Goal: Task Accomplishment & Management: Use online tool/utility

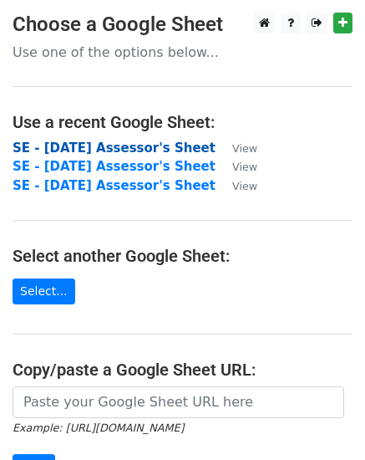
click at [59, 150] on strong "SE - September 2025 Assessor's Sheet" at bounding box center [114, 147] width 203 height 15
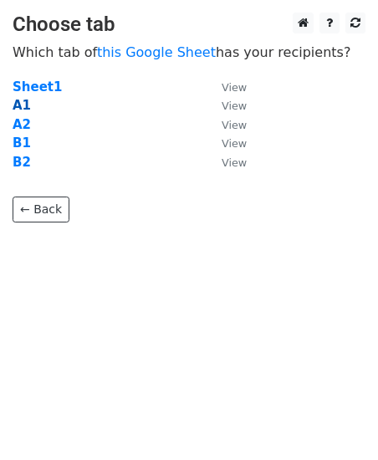
click at [23, 105] on strong "A1" at bounding box center [22, 105] width 18 height 15
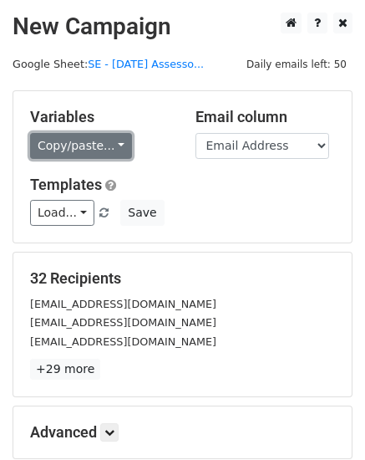
click at [111, 142] on link "Copy/paste..." at bounding box center [81, 146] width 102 height 26
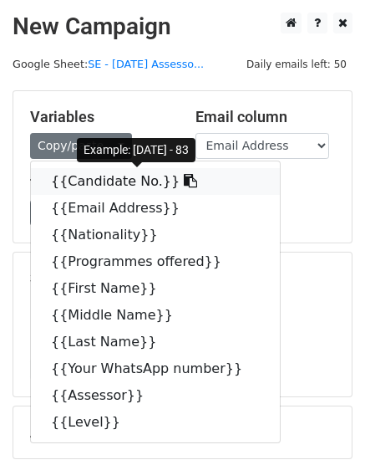
click at [102, 181] on link "{{Candidate No.}}" at bounding box center [155, 181] width 249 height 27
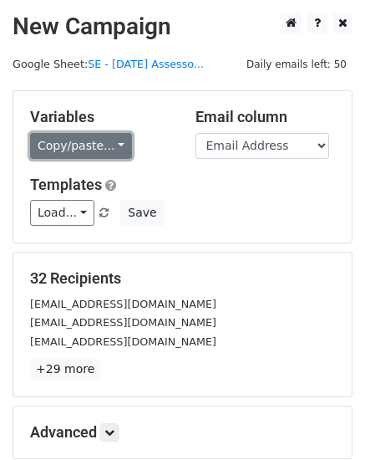
click at [114, 144] on link "Copy/paste..." at bounding box center [81, 146] width 102 height 26
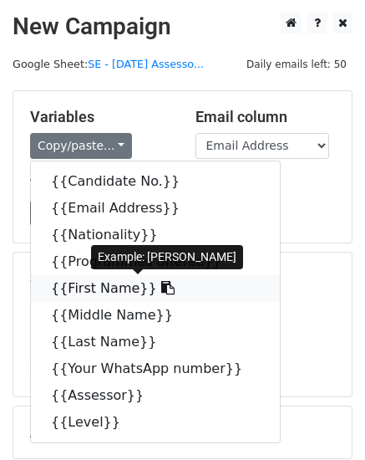
click at [109, 288] on link "{{First Name}}" at bounding box center [155, 288] width 249 height 27
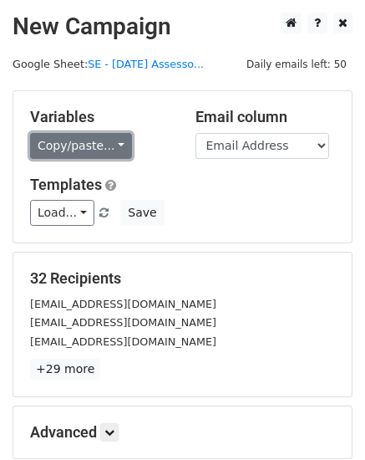
click at [113, 145] on link "Copy/paste..." at bounding box center [81, 146] width 102 height 26
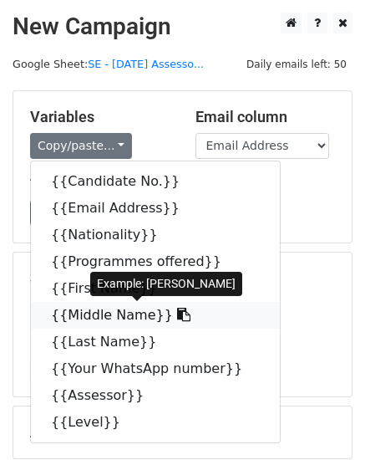
click at [96, 319] on link "{{Middle Name}}" at bounding box center [155, 315] width 249 height 27
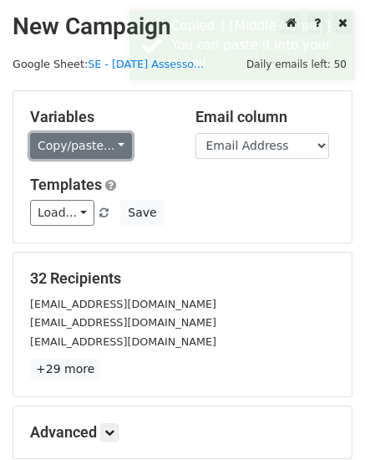
click at [112, 142] on link "Copy/paste..." at bounding box center [81, 146] width 102 height 26
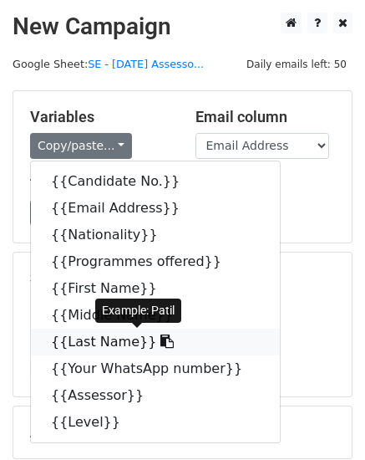
click at [80, 342] on link "{{Last Name}}" at bounding box center [155, 342] width 249 height 27
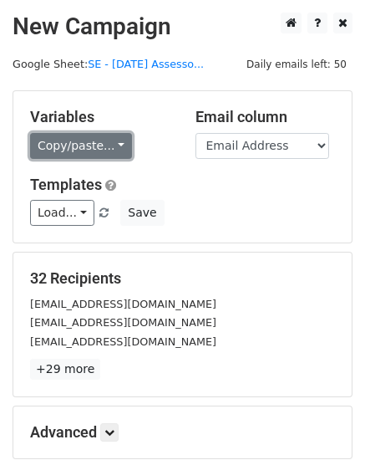
click at [110, 142] on link "Copy/paste..." at bounding box center [81, 146] width 102 height 26
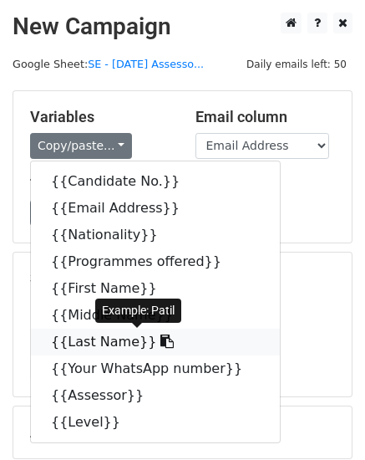
click at [103, 339] on link "{{Last Name}}" at bounding box center [155, 342] width 249 height 27
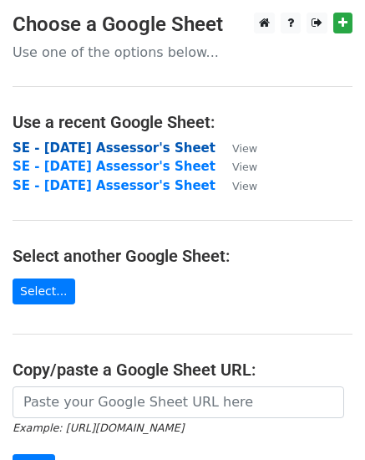
click at [78, 145] on strong "SE - September 2025 Assessor's Sheet" at bounding box center [114, 147] width 203 height 15
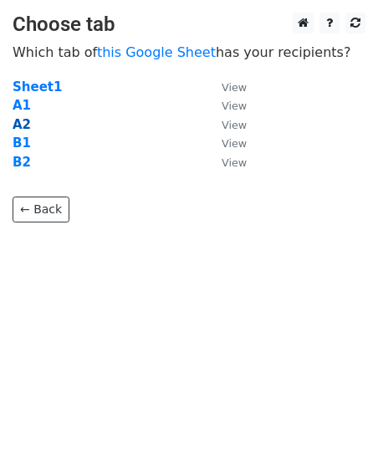
click at [23, 125] on strong "A2" at bounding box center [22, 124] width 18 height 15
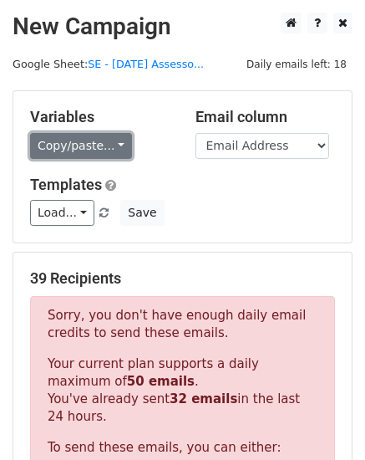
click at [114, 145] on link "Copy/paste..." at bounding box center [81, 146] width 102 height 26
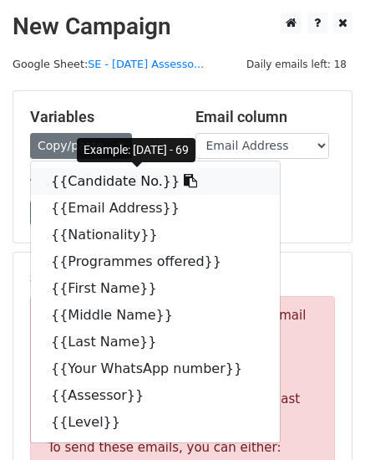
click at [110, 179] on link "{{Candidate No.}}" at bounding box center [155, 181] width 249 height 27
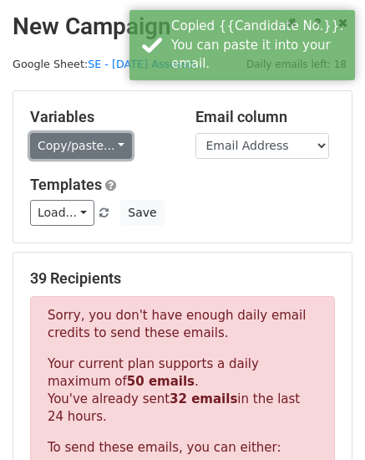
click at [115, 145] on link "Copy/paste..." at bounding box center [81, 146] width 102 height 26
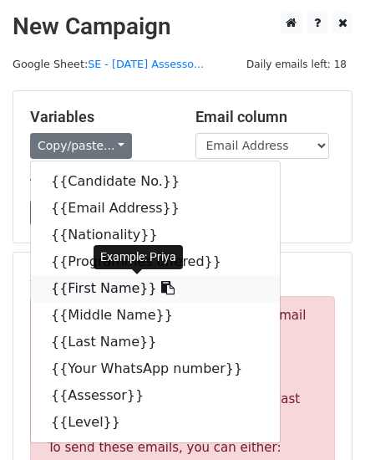
click at [110, 291] on link "{{First Name}}" at bounding box center [155, 288] width 249 height 27
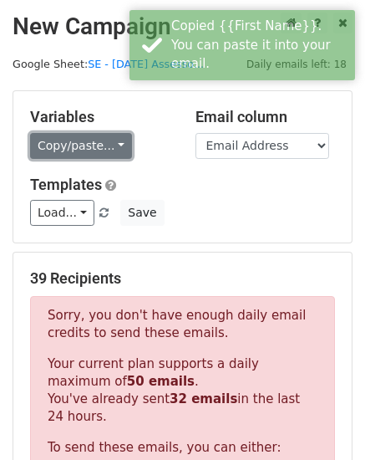
click at [113, 143] on link "Copy/paste..." at bounding box center [81, 146] width 102 height 26
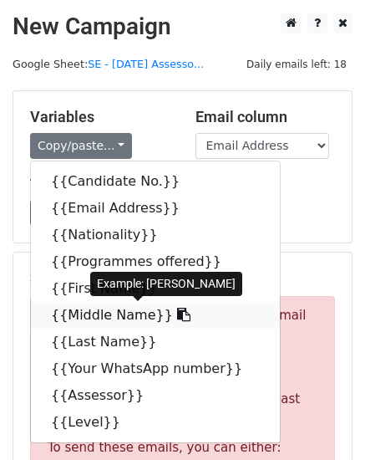
click at [105, 311] on link "{{Middle Name}}" at bounding box center [155, 315] width 249 height 27
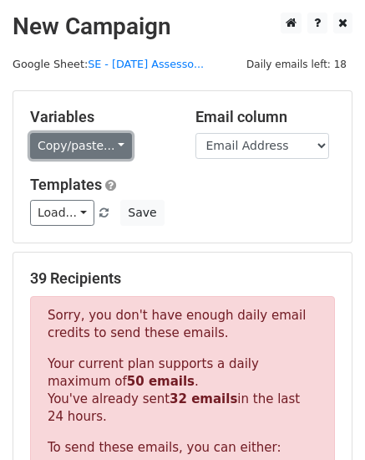
click at [110, 146] on link "Copy/paste..." at bounding box center [81, 146] width 102 height 26
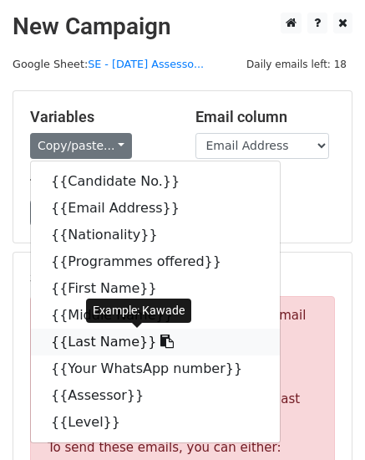
click at [76, 343] on link "{{Last Name}}" at bounding box center [155, 342] width 249 height 27
